Goal: Check status

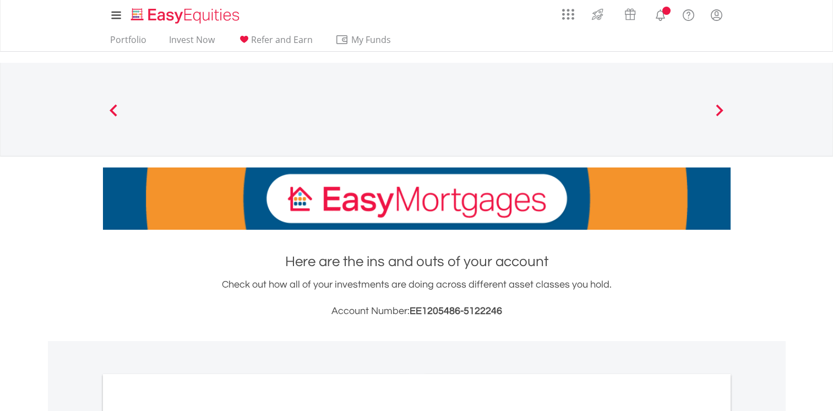
scroll to position [192, 0]
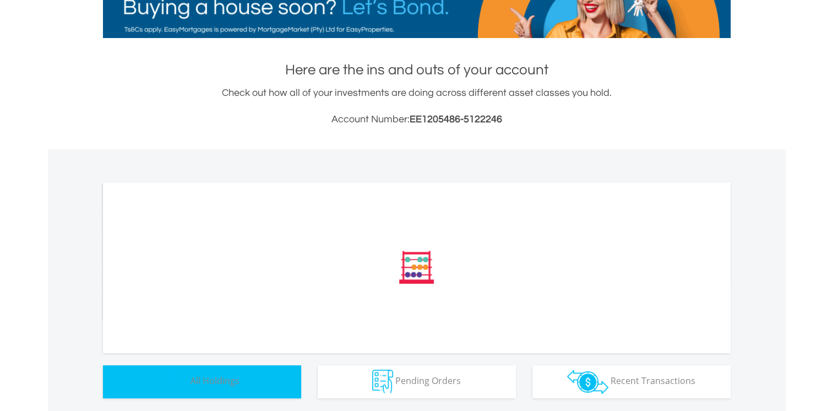
click at [278, 384] on button "Holdings All Holdings" at bounding box center [202, 381] width 198 height 33
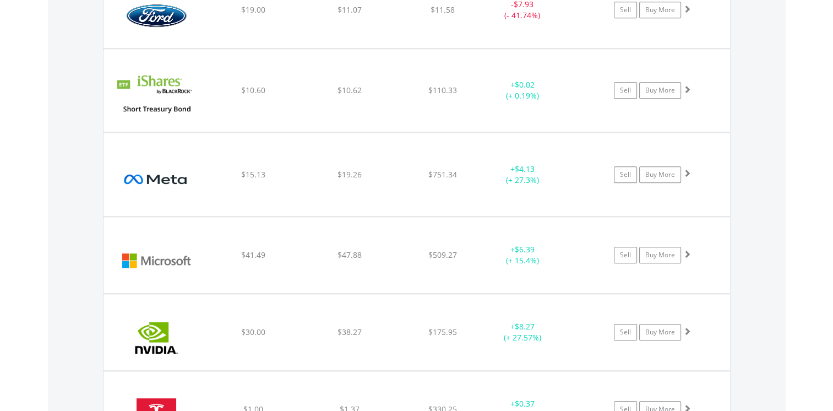
scroll to position [1162, 0]
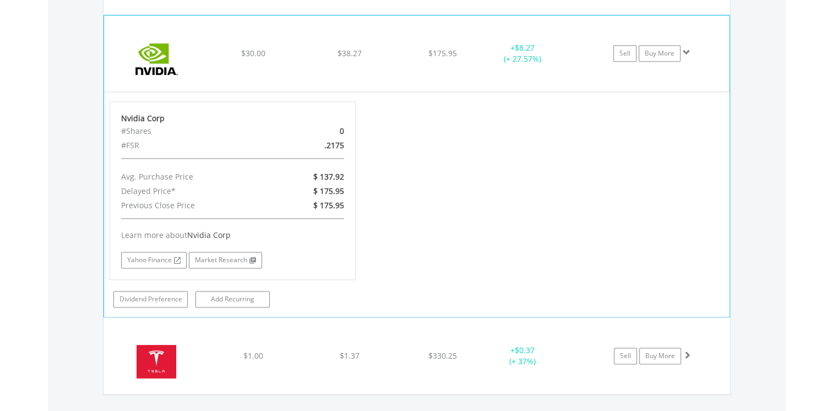
scroll to position [1401, 0]
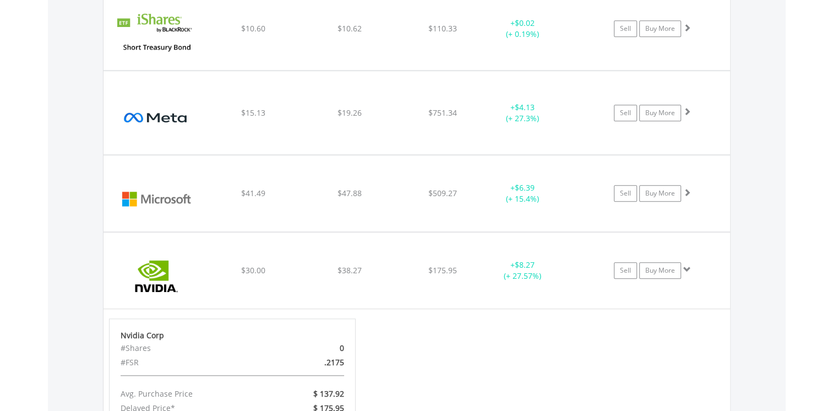
scroll to position [1159, 0]
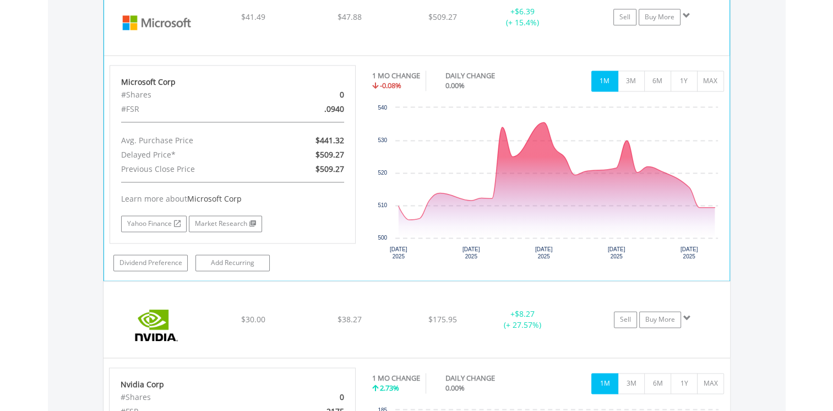
scroll to position [1506, 0]
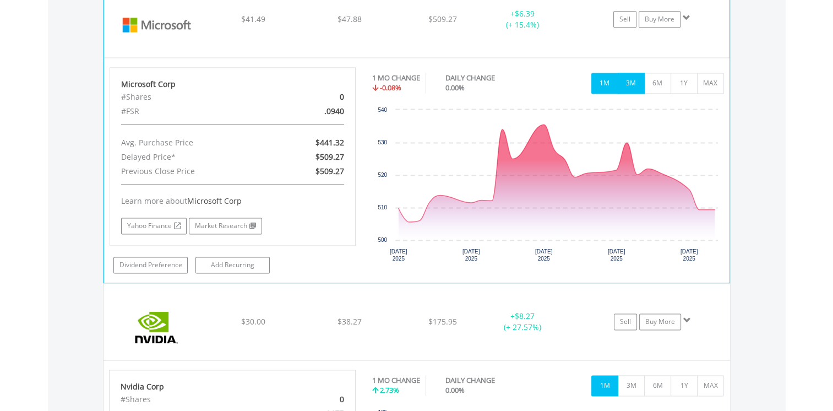
click at [626, 79] on button "3M" at bounding box center [631, 83] width 27 height 21
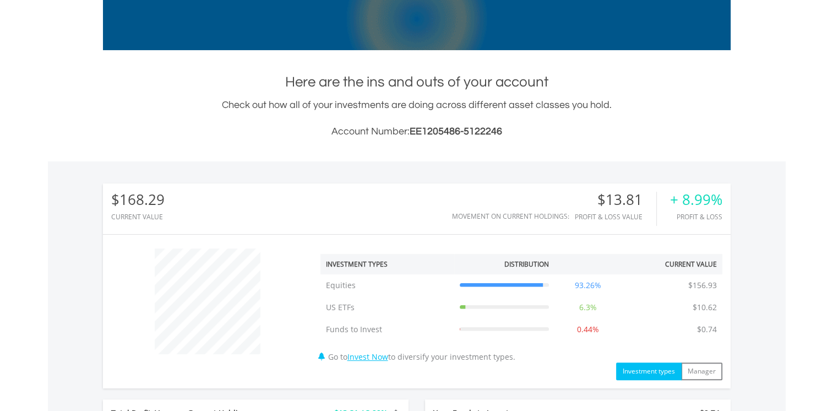
scroll to position [0, 0]
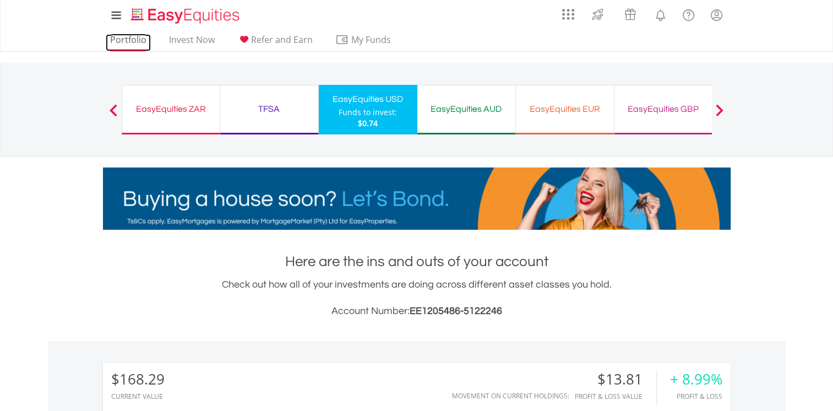
click at [143, 40] on link "Portfolio" at bounding box center [128, 42] width 45 height 17
